Goal: Check status: Check status

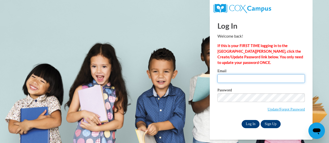
type input "heather.sinkula@trschools.k12.wi.us"
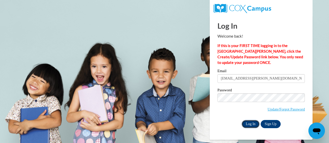
click at [253, 123] on input "Log In" at bounding box center [250, 124] width 18 height 8
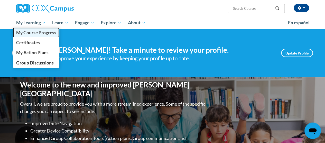
click at [35, 35] on span "My Course Progress" at bounding box center [36, 32] width 40 height 5
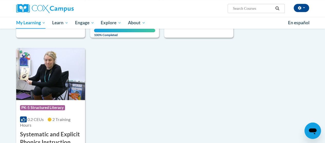
scroll to position [171, 0]
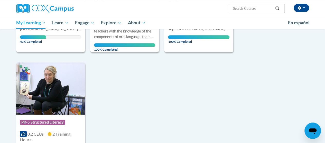
drag, startPoint x: 323, startPoint y: 62, endPoint x: 325, endPoint y: 55, distance: 7.2
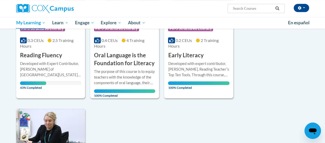
scroll to position [124, 0]
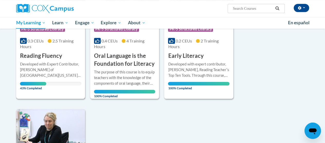
click at [51, 50] on div "Course Category: PK-5 Structured Literacy 0.3 CEUs 2.5 Training Hours COURSE Re…" at bounding box center [50, 41] width 69 height 39
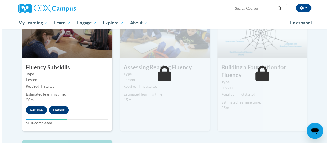
scroll to position [271, 0]
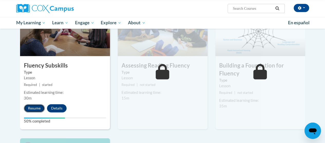
click at [34, 110] on button "Resume" at bounding box center [34, 108] width 21 height 8
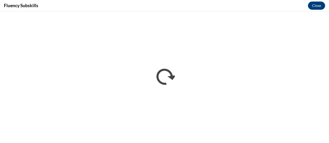
scroll to position [0, 0]
